Goal: Task Accomplishment & Management: Use online tool/utility

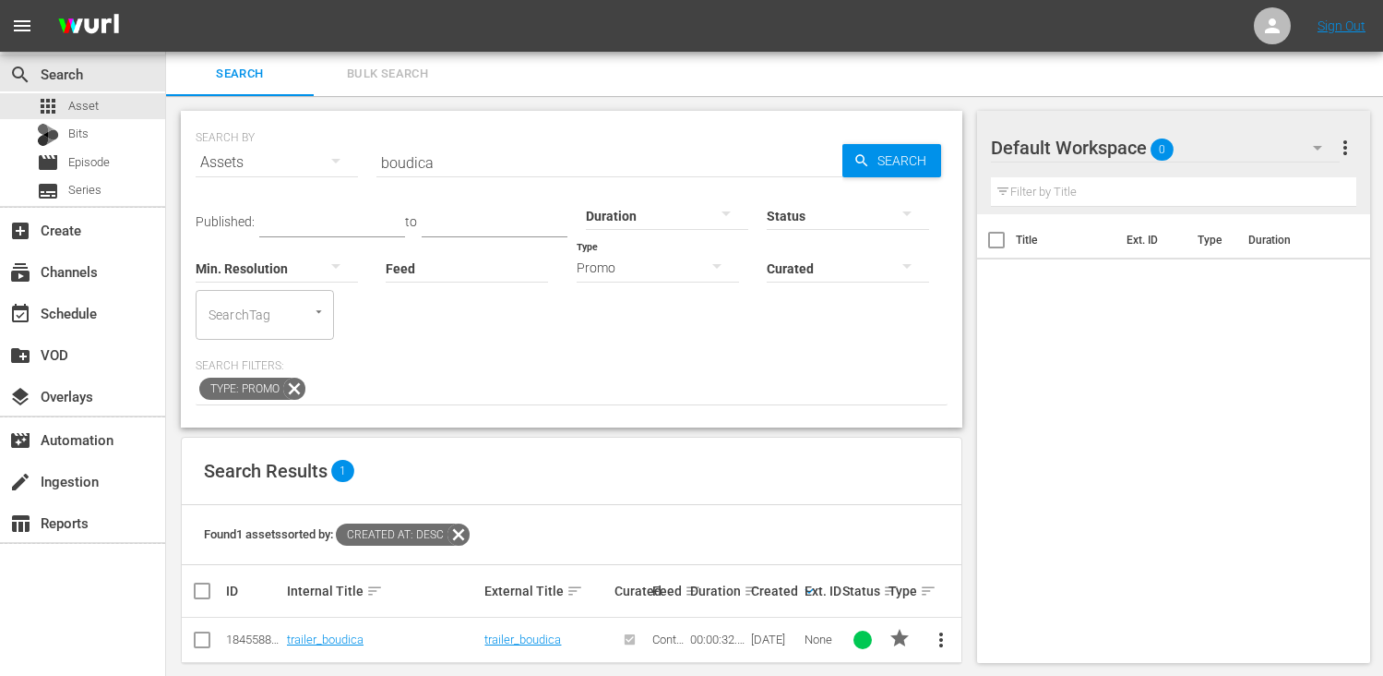
scroll to position [19, 0]
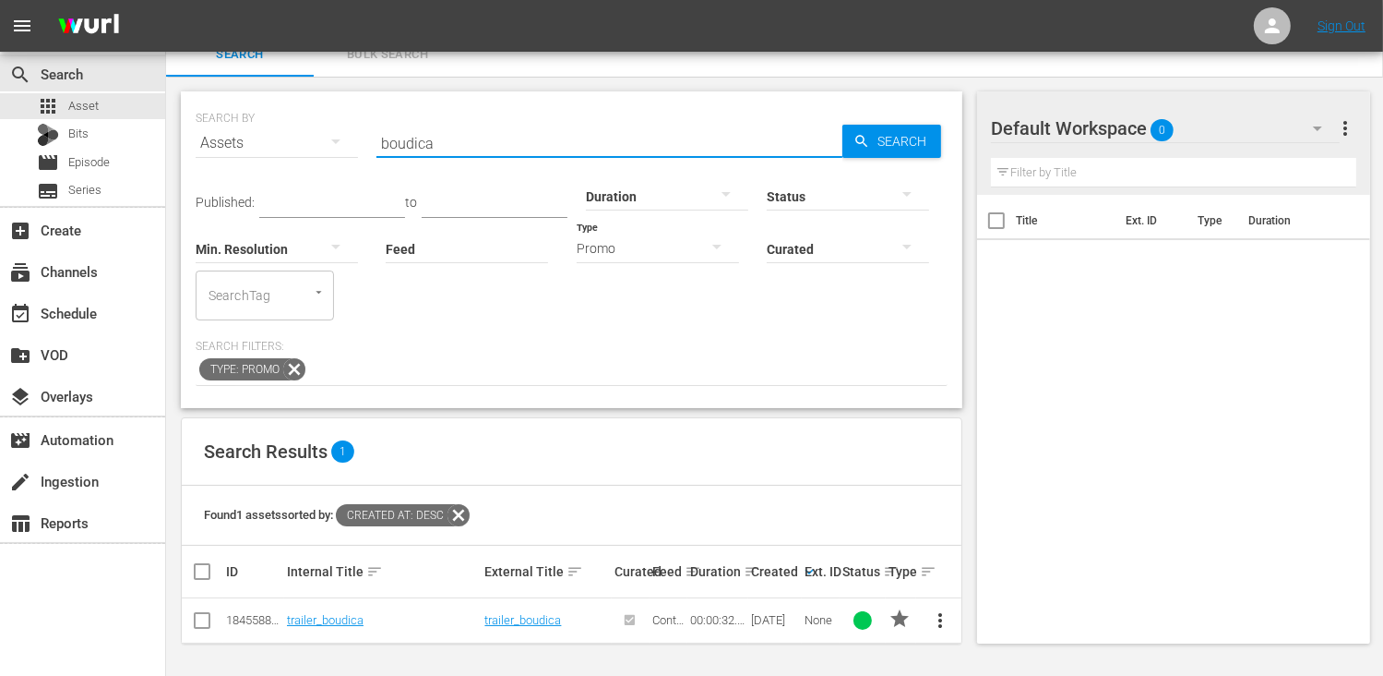
drag, startPoint x: 457, startPoint y: 148, endPoint x: 303, endPoint y: 155, distance: 154.3
click at [303, 155] on div "SEARCH BY Search By Assets Search ID, Title, Description, Keywords, or Category…" at bounding box center [572, 132] width 752 height 66
click at [121, 308] on div "event_available Schedule" at bounding box center [82, 311] width 165 height 37
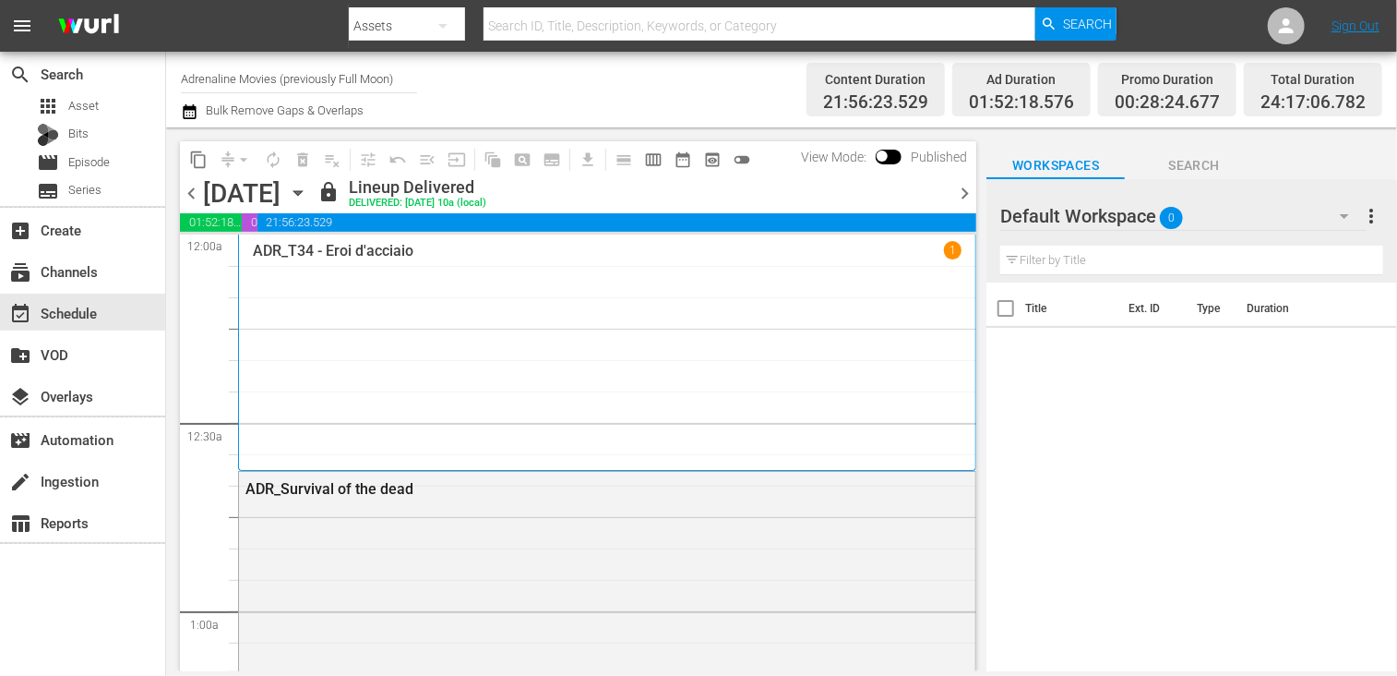
click at [389, 316] on div "ADR_T34 - Eroi d'acciaio 1" at bounding box center [607, 351] width 709 height 221
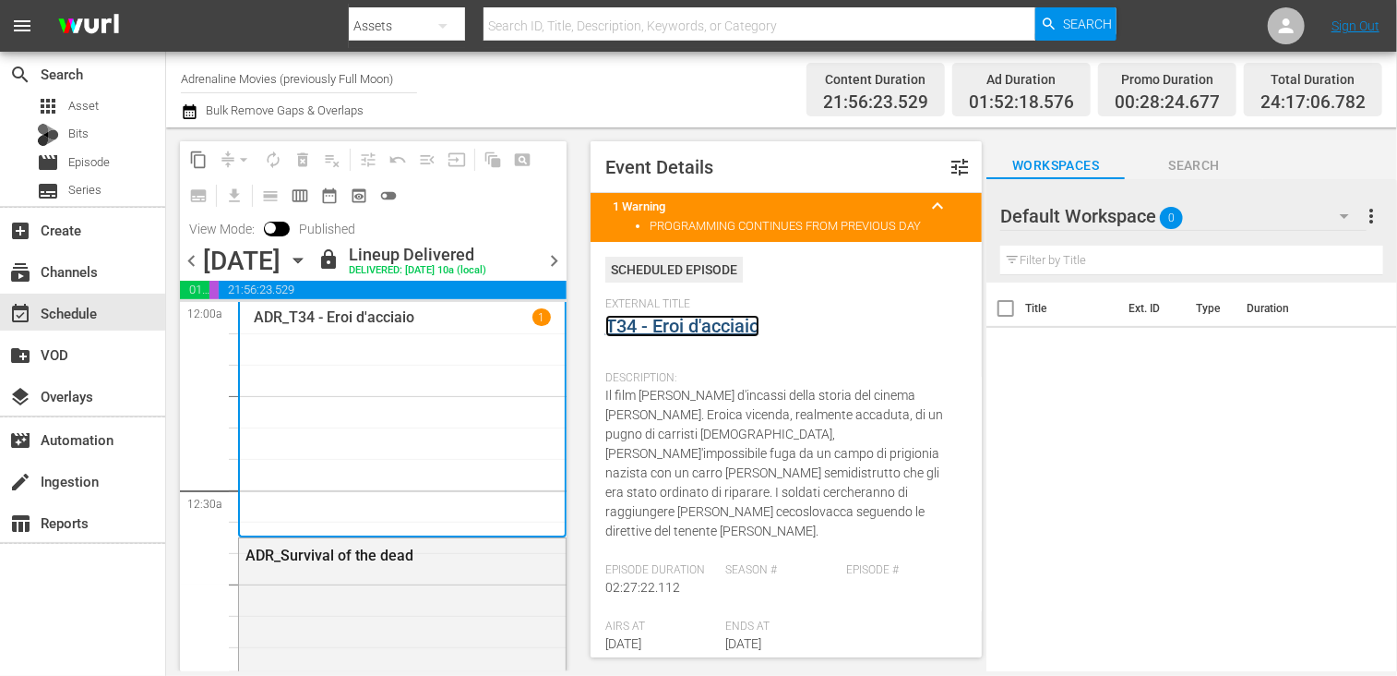
click at [689, 326] on link "T34 - Eroi d'acciaio" at bounding box center [682, 326] width 154 height 22
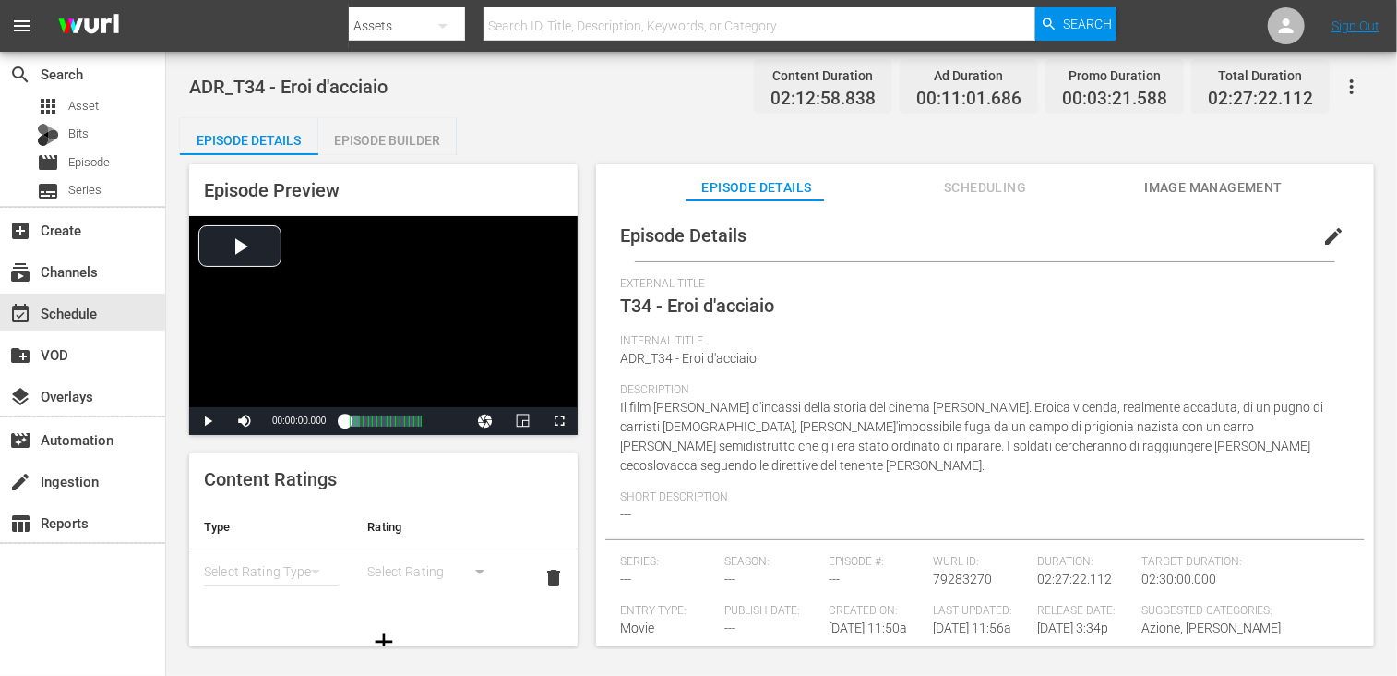
click at [382, 154] on div "Episode Builder" at bounding box center [387, 140] width 138 height 44
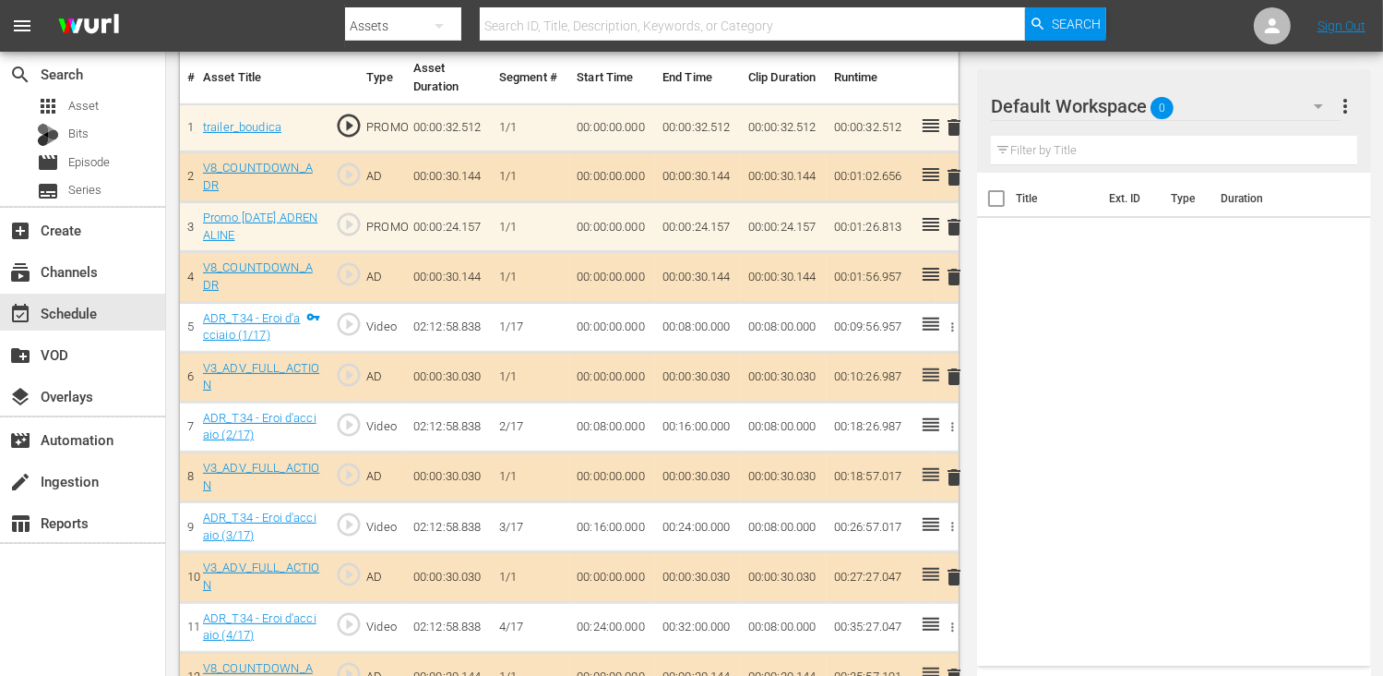
scroll to position [461, 0]
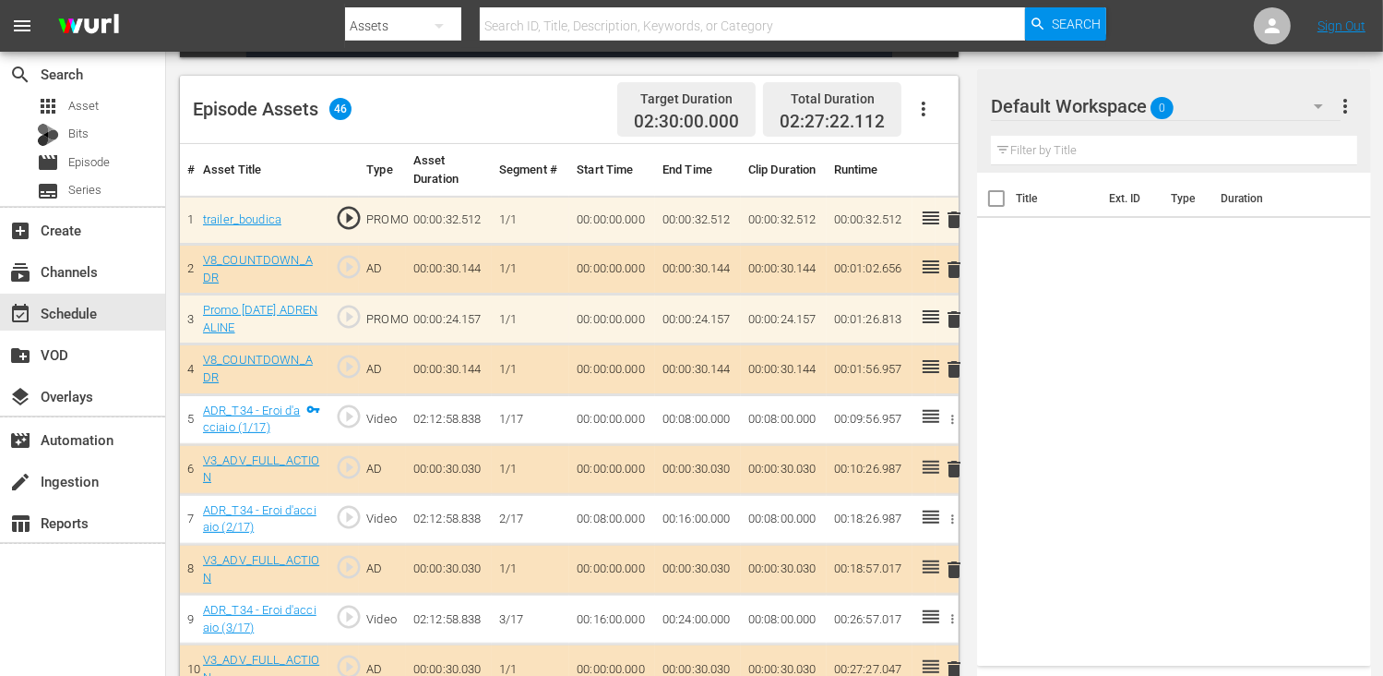
click at [255, 268] on div "V8_COUNTDOWN_ADR" at bounding box center [262, 269] width 118 height 34
click at [255, 255] on link "V8_COUNTDOWN_ADR" at bounding box center [258, 268] width 110 height 31
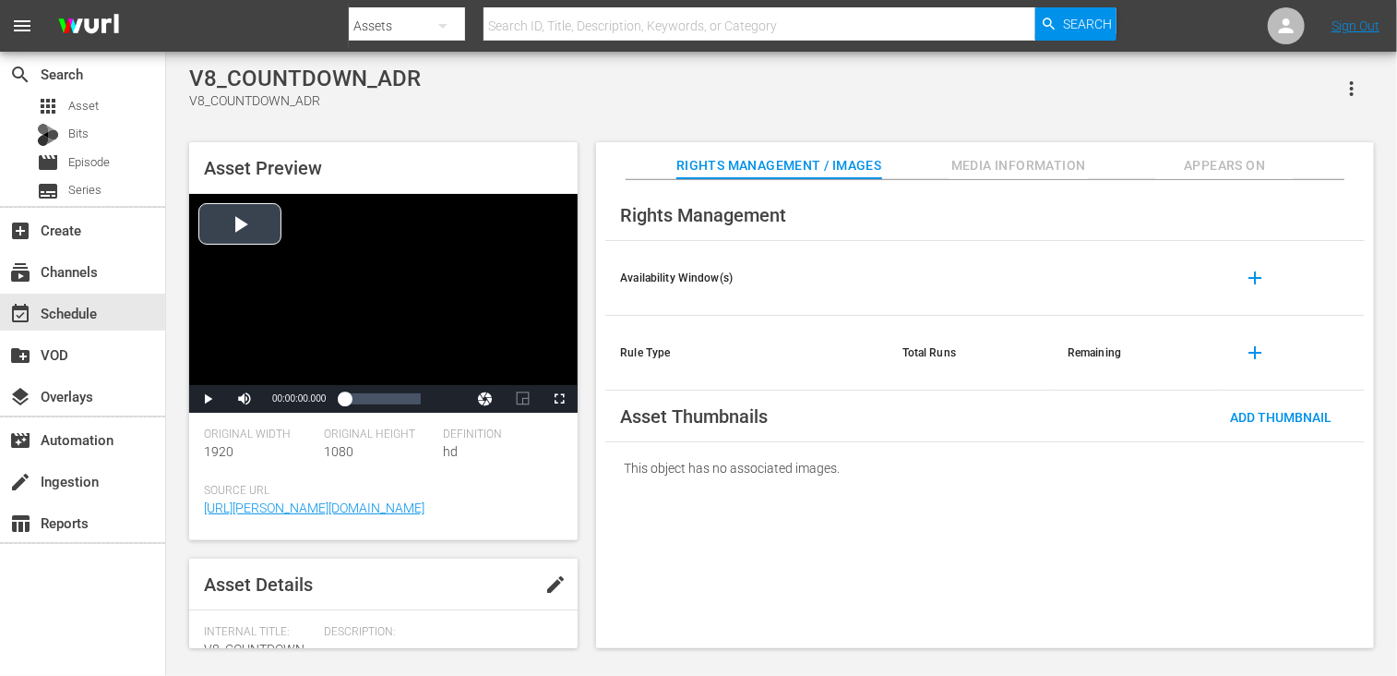
click at [221, 223] on div "Video Player" at bounding box center [383, 289] width 389 height 191
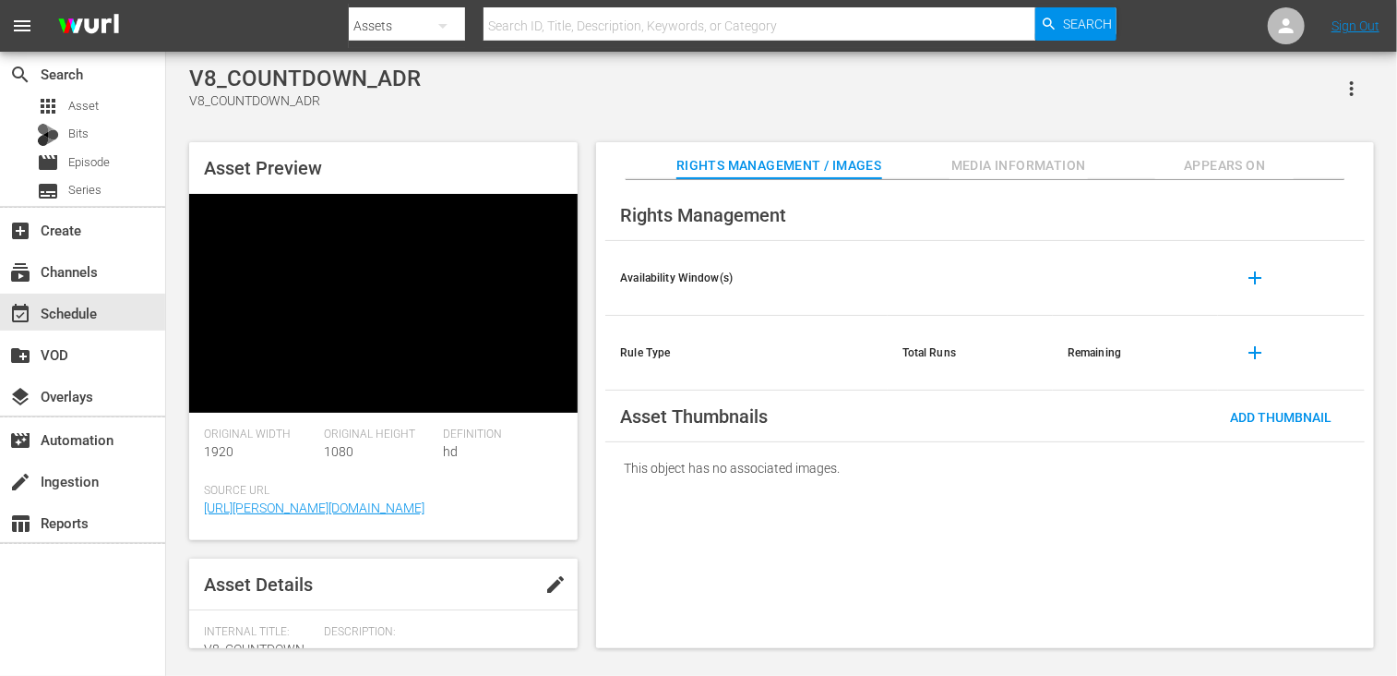
click at [790, 556] on div "Rights Management Availability Window(s) add Rule Type Total Runs Remaining add…" at bounding box center [985, 414] width 778 height 469
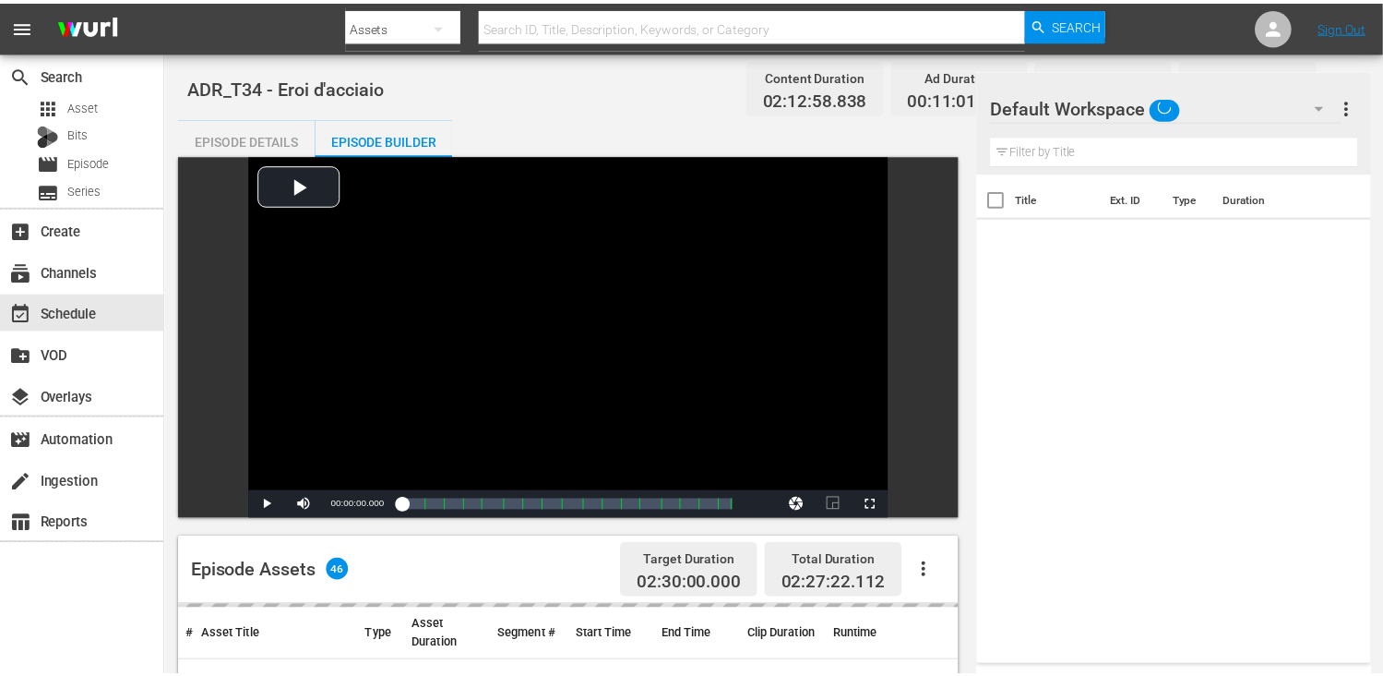
scroll to position [461, 0]
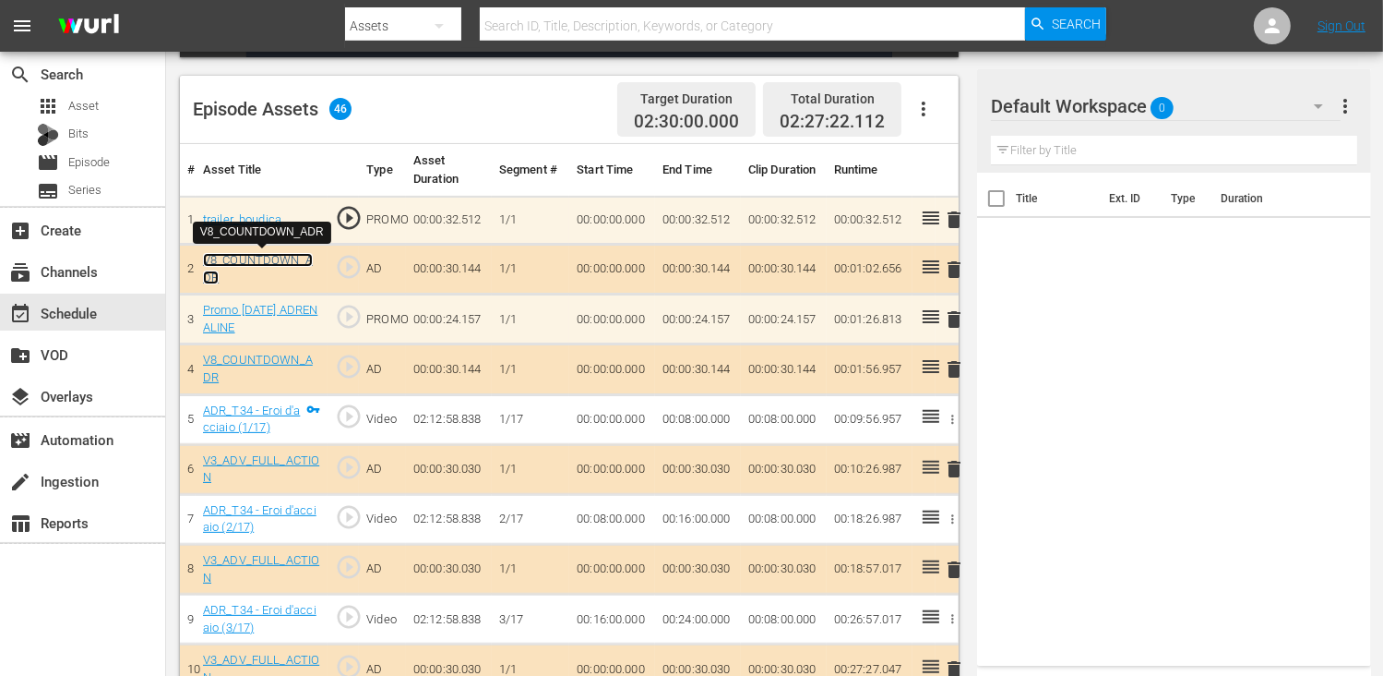
click at [249, 257] on link "V8_COUNTDOWN_ADR" at bounding box center [258, 268] width 110 height 31
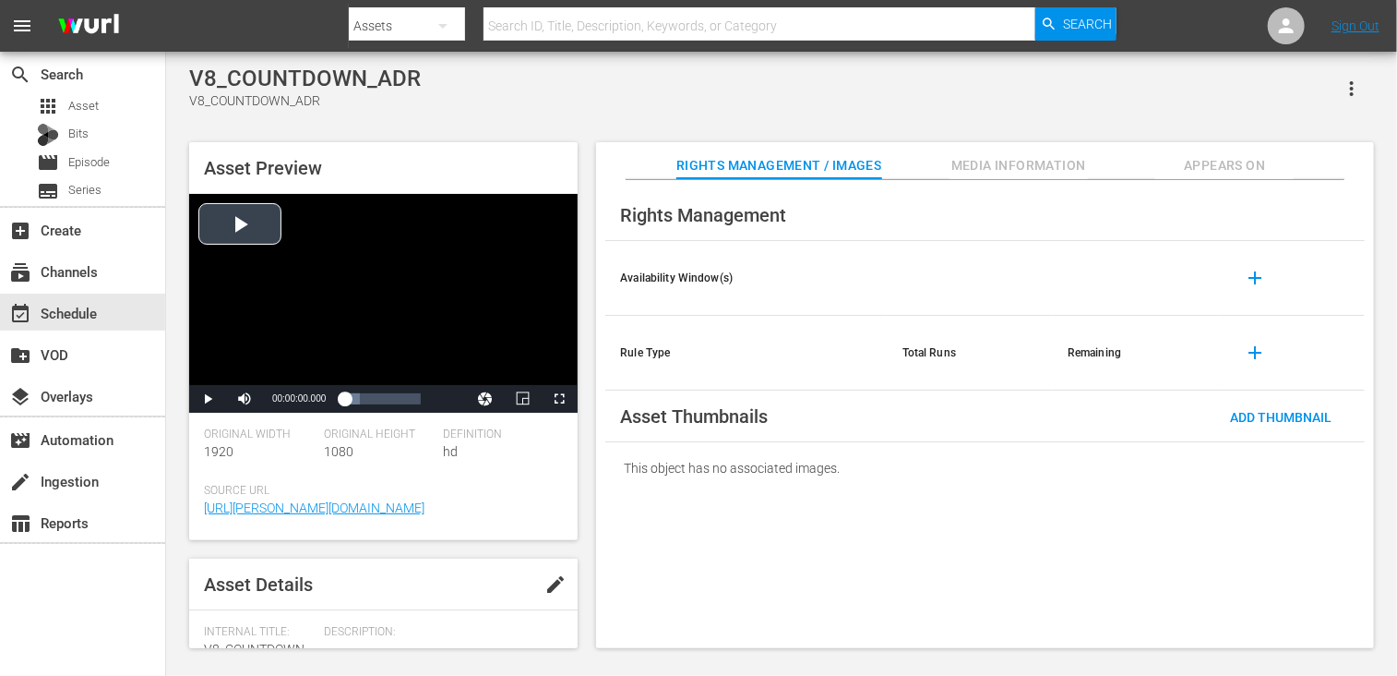
click at [266, 231] on div "Video Player" at bounding box center [383, 289] width 389 height 191
click at [370, 404] on div "Progress Bar" at bounding box center [382, 398] width 77 height 18
click at [406, 395] on div "Loaded : 100.00% 00:00:24.696 00:00:11.092" at bounding box center [382, 398] width 77 height 18
click at [70, 309] on div "event_available Schedule" at bounding box center [51, 310] width 103 height 17
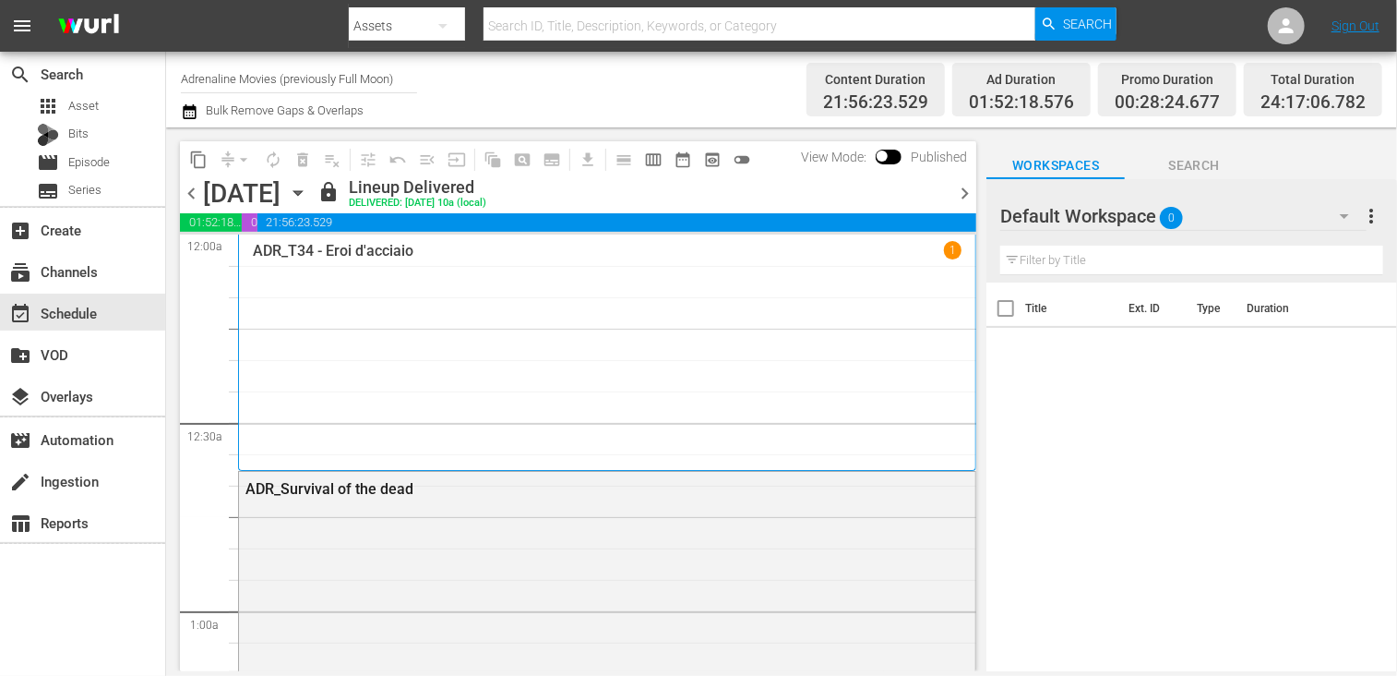
click at [450, 325] on div "ADR_T34 - Eroi d'acciaio 1" at bounding box center [607, 351] width 709 height 221
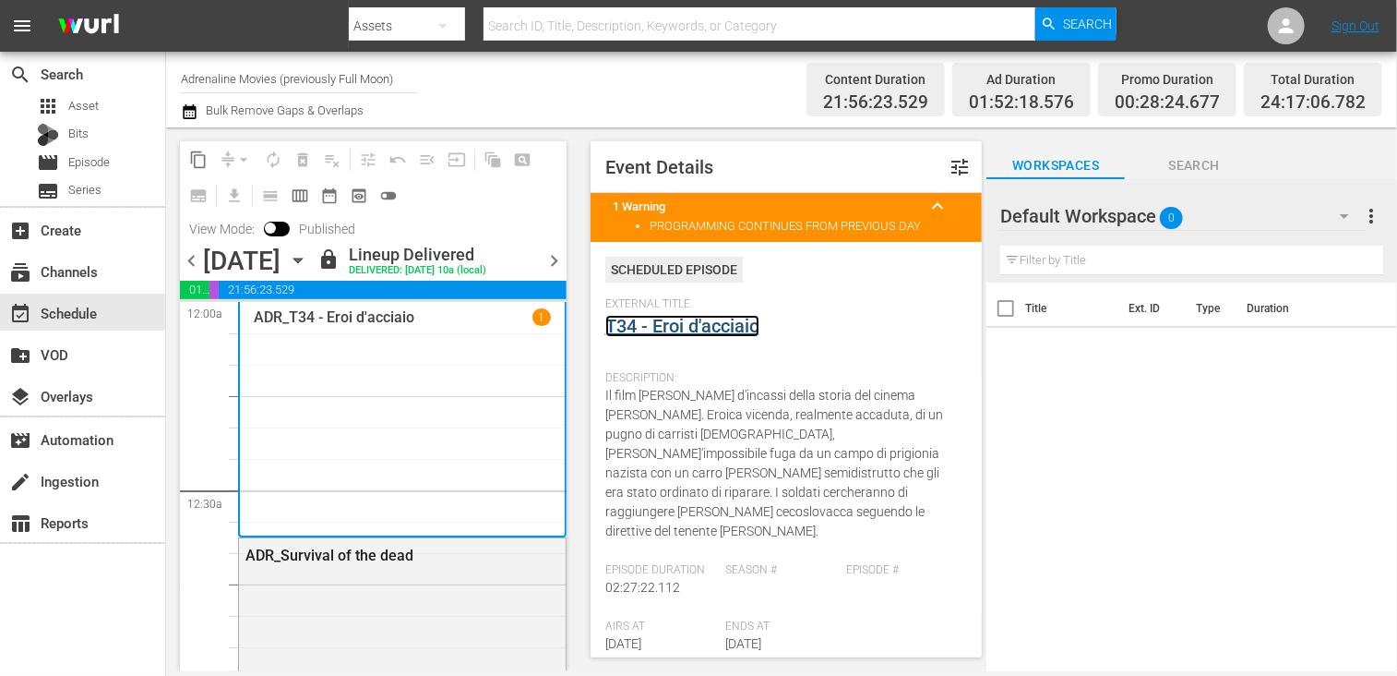
click at [709, 324] on link "T34 - Eroi d'acciaio" at bounding box center [682, 326] width 154 height 22
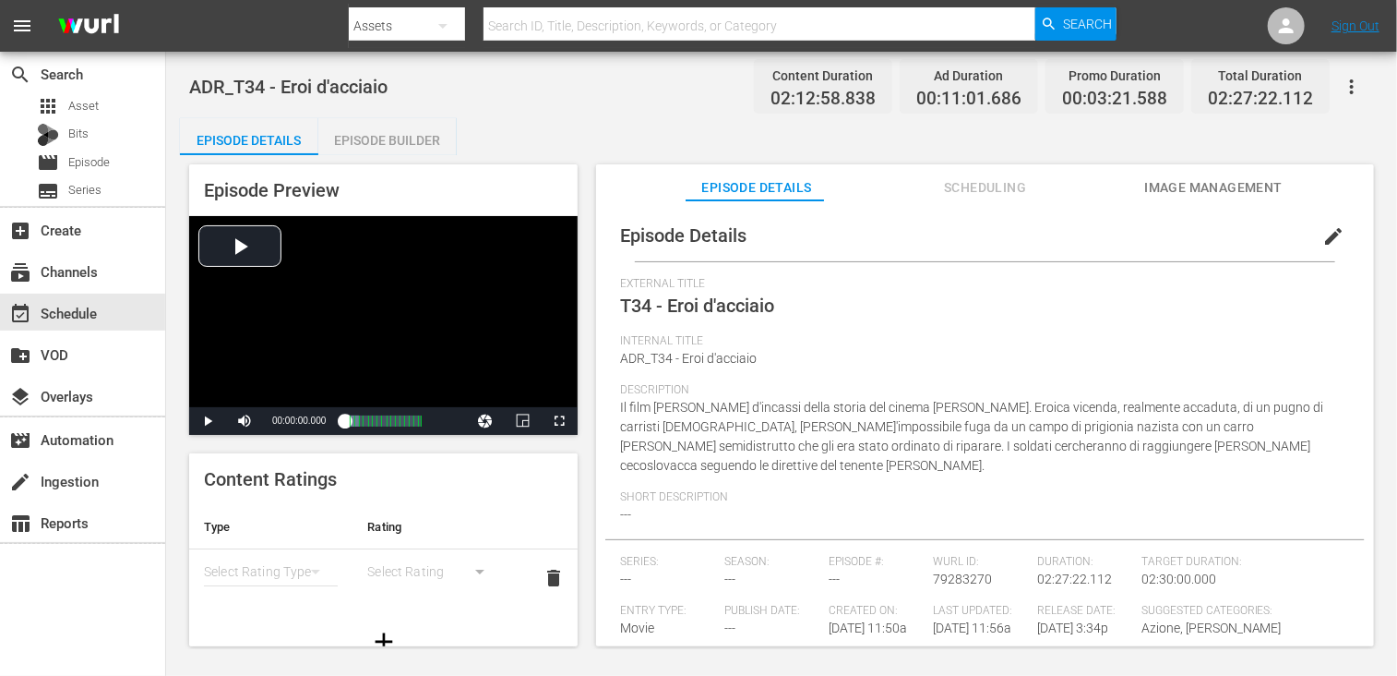
click at [389, 137] on div "Episode Builder" at bounding box center [387, 140] width 138 height 44
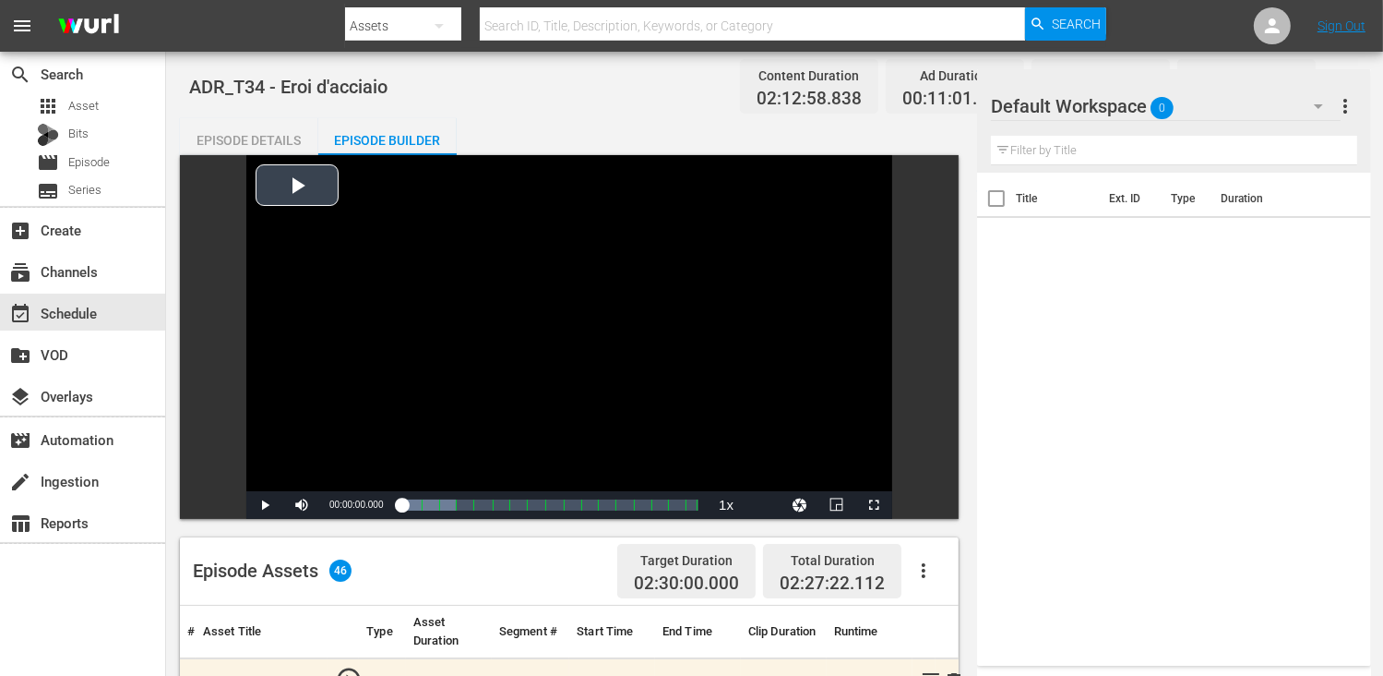
scroll to position [461, 0]
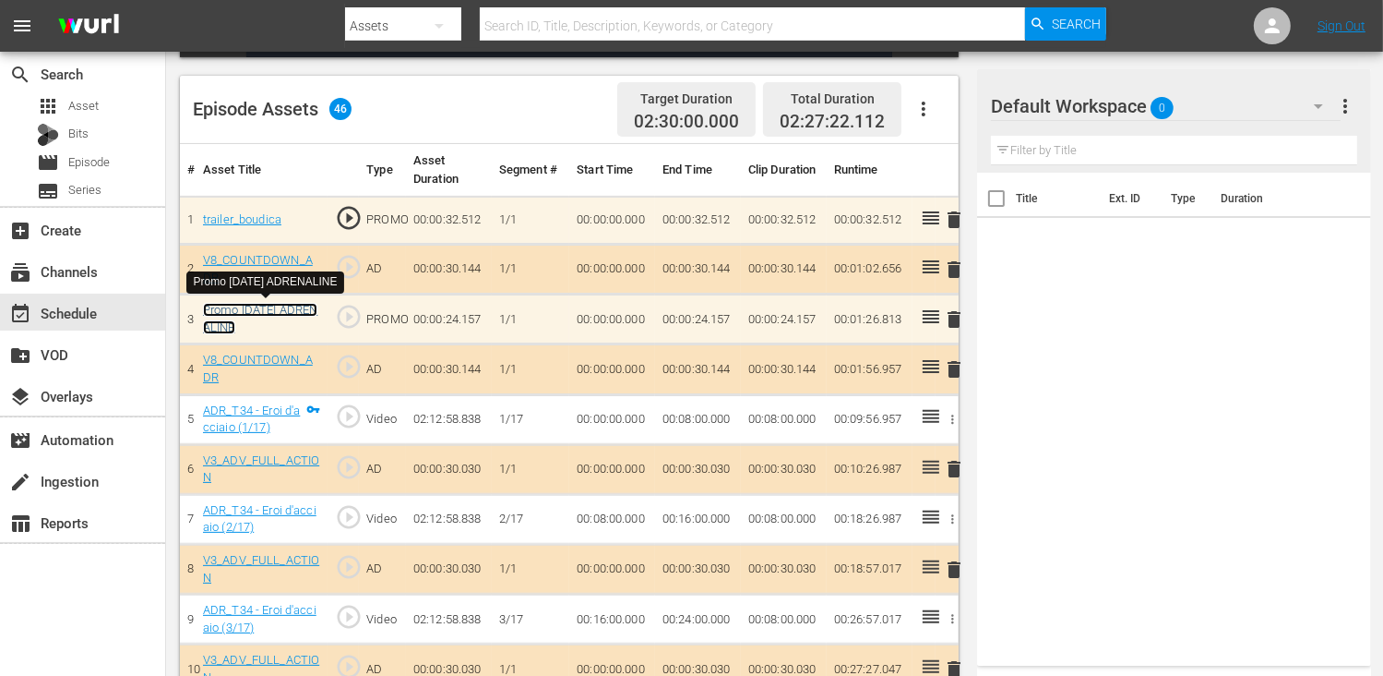
click at [272, 314] on link "Promo [DATE] ADRENALINE" at bounding box center [260, 318] width 115 height 31
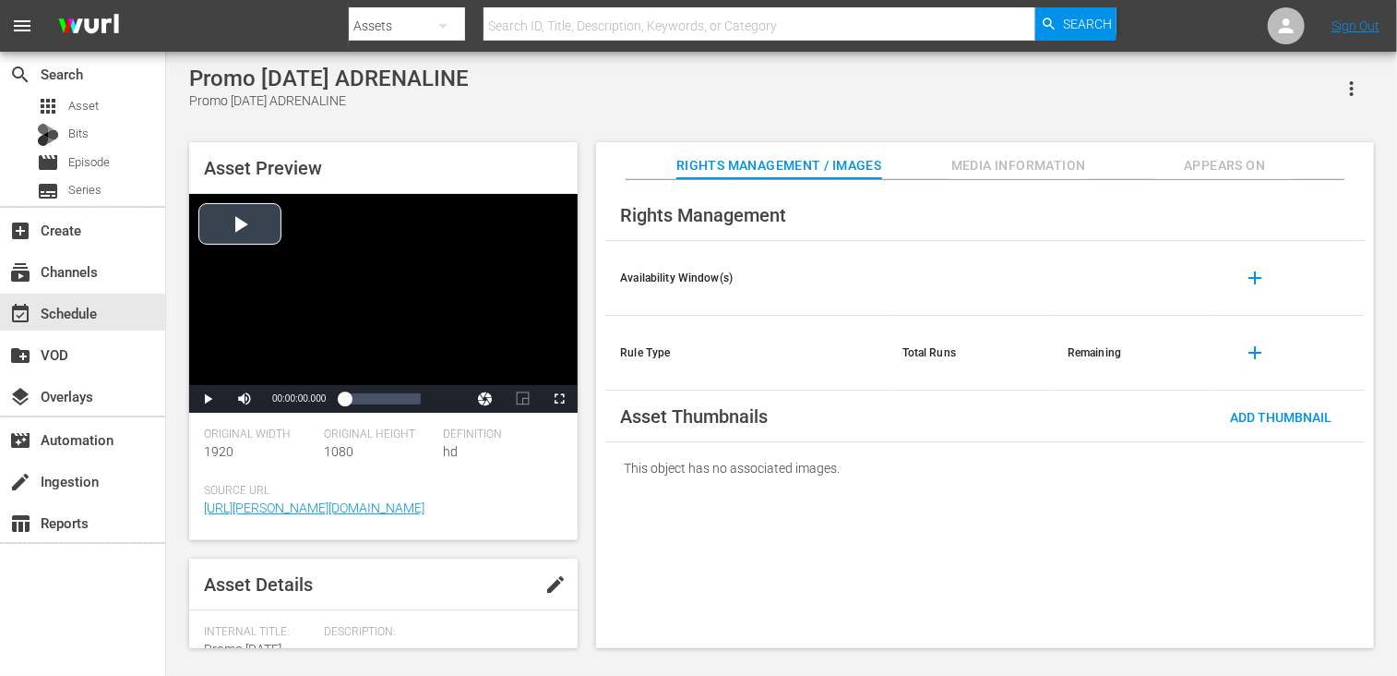
click at [255, 222] on div "Video Player" at bounding box center [383, 289] width 389 height 191
click at [208, 399] on span "Video Player" at bounding box center [208, 399] width 0 height 0
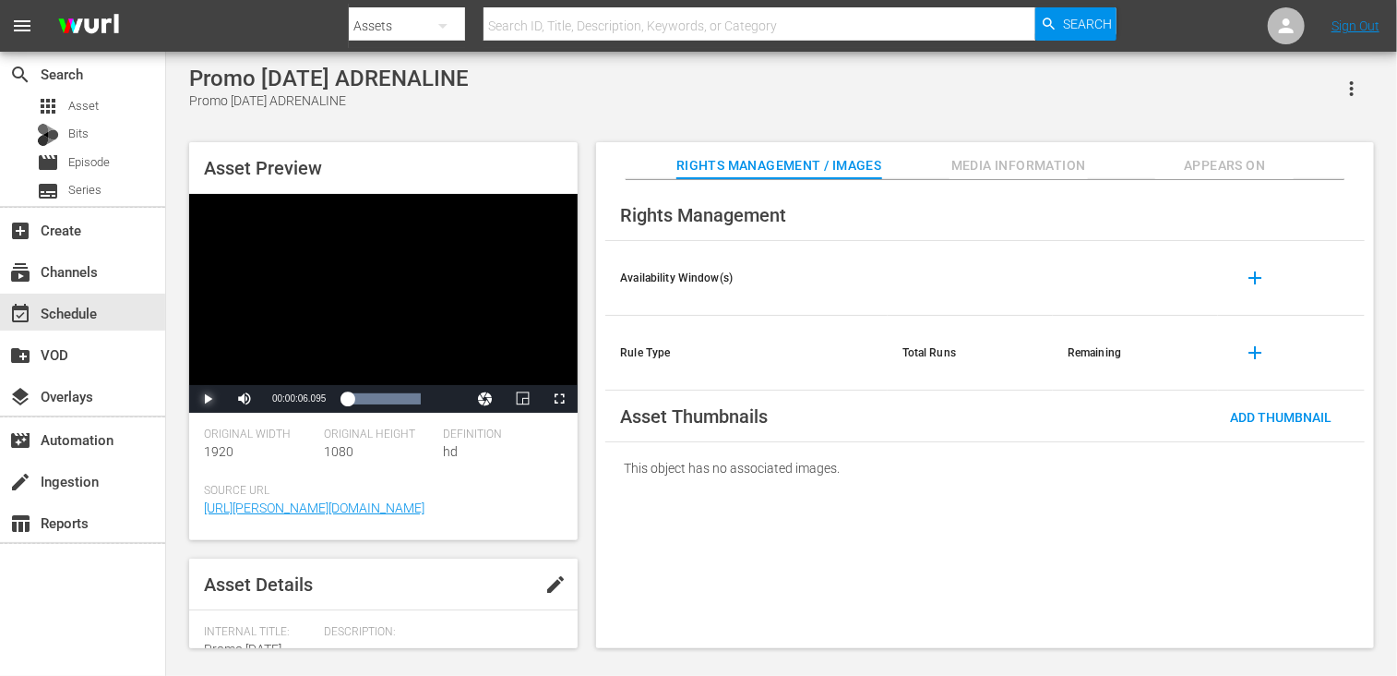
drag, startPoint x: 369, startPoint y: 403, endPoint x: 325, endPoint y: 402, distance: 44.3
click at [325, 402] on div "Play Mute 0% Current Time 00:00:06.095 / Duration 00:00:24.255 Loaded : 100.00%…" at bounding box center [383, 399] width 389 height 28
click at [559, 399] on span "Video Player" at bounding box center [559, 399] width 0 height 0
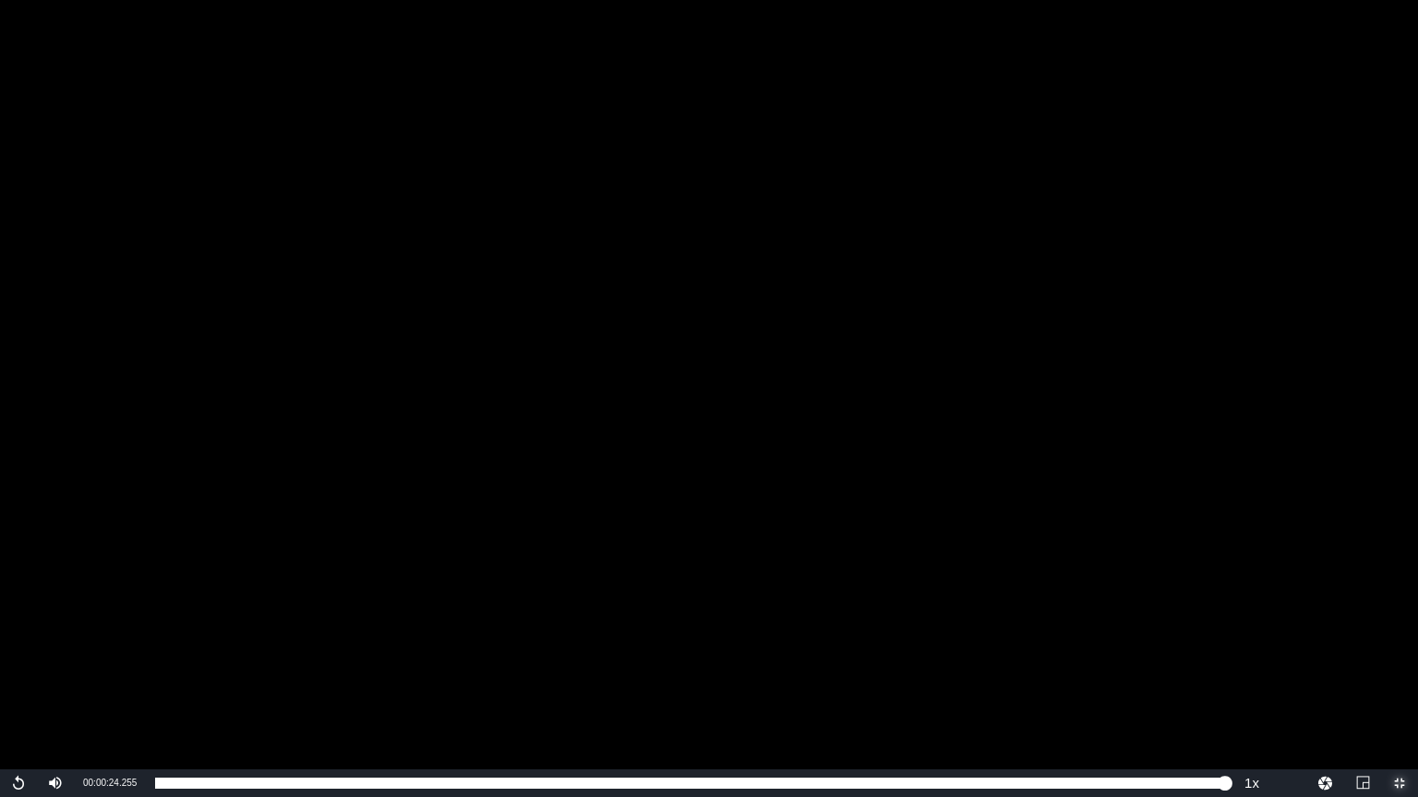
click at [1382, 675] on span "Video Player" at bounding box center [1399, 784] width 0 height 0
